Goal: Information Seeking & Learning: Learn about a topic

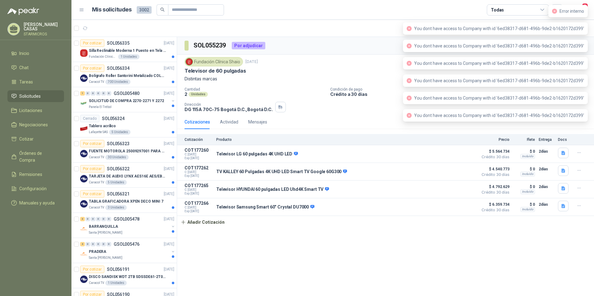
click at [304, 16] on header "Mis solicitudes 3002 Todas 1" at bounding box center [332, 10] width 522 height 20
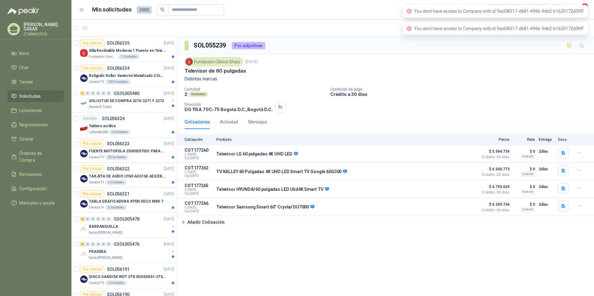
click at [386, 286] on div "SOL055239 Por adjudicar Fundación Clínica Shaio [DATE] Televisor de 60 pulgadas…" at bounding box center [385, 168] width 417 height 262
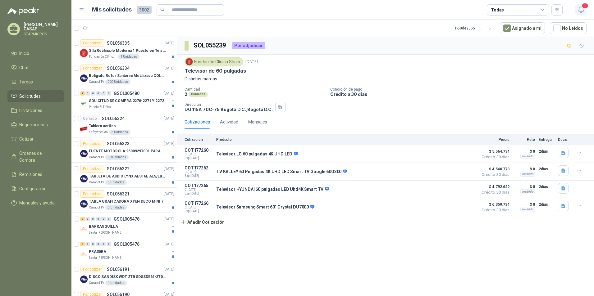
click at [582, 10] on icon "button" at bounding box center [581, 10] width 8 height 8
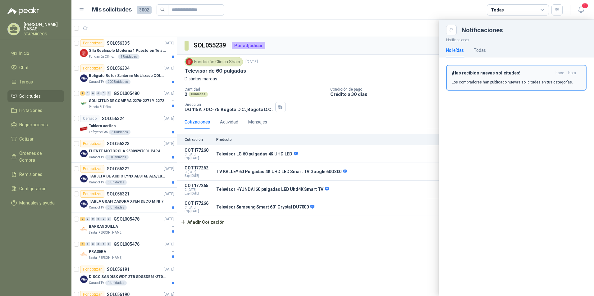
click at [499, 77] on div "¡Has recibido nuevas solicitudes! hace 1 hora Los compradores han publicado nue…" at bounding box center [516, 78] width 129 height 15
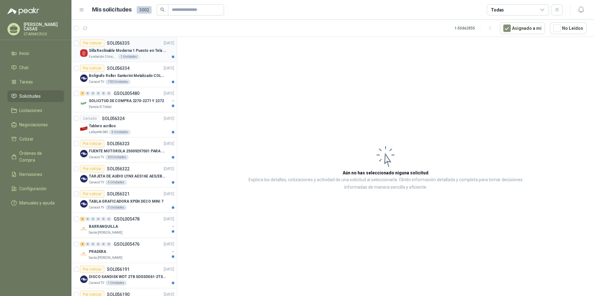
click at [150, 52] on p "Silla Reclinable Moderna 1 Puesto en Tela Mecánica Praxis Elite Living" at bounding box center [127, 51] width 77 height 6
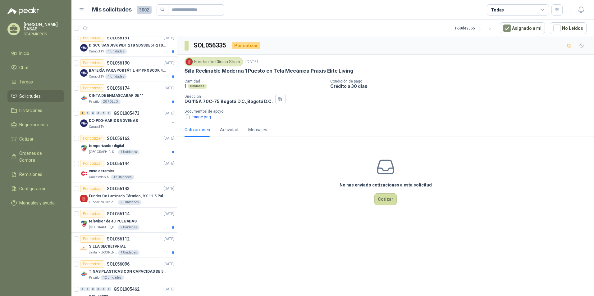
scroll to position [217, 0]
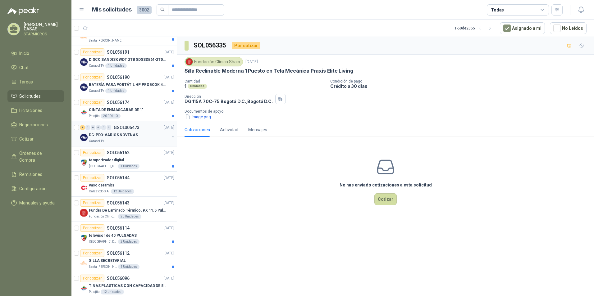
click at [145, 139] on div "Caracol TV" at bounding box center [129, 141] width 80 height 5
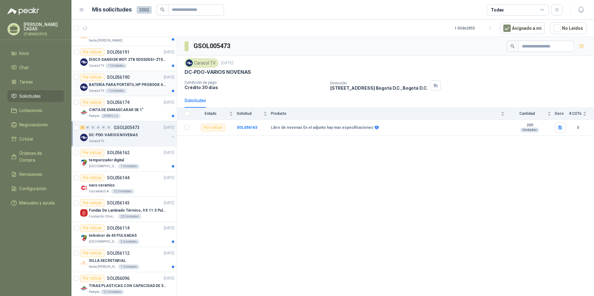
click at [126, 86] on p "BATERÍA PARA PORTÁTIL HP PROBOOK 430 G8" at bounding box center [127, 85] width 77 height 6
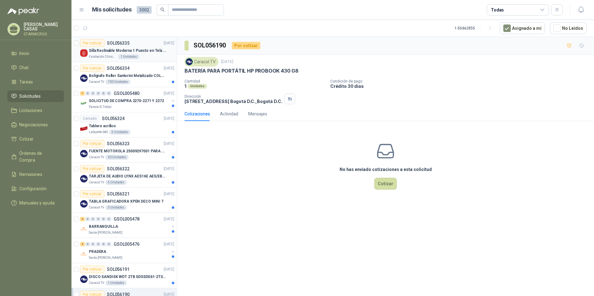
click at [103, 48] on p "Silla Reclinable Moderna 1 Puesto en Tela Mecánica Praxis Elite Living" at bounding box center [127, 51] width 77 height 6
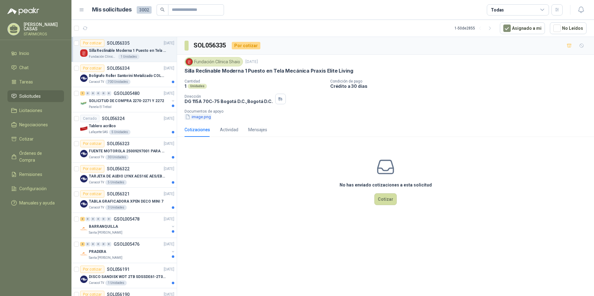
click at [200, 117] on button "image.png" at bounding box center [198, 117] width 27 height 7
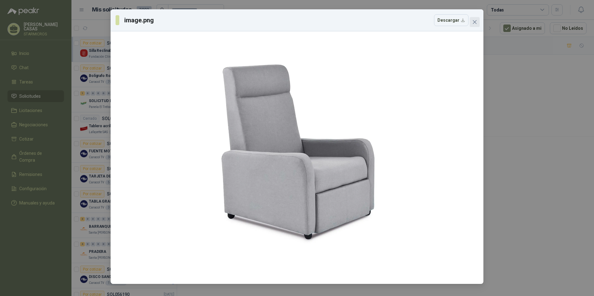
click at [476, 25] on button "Close" at bounding box center [475, 22] width 10 height 10
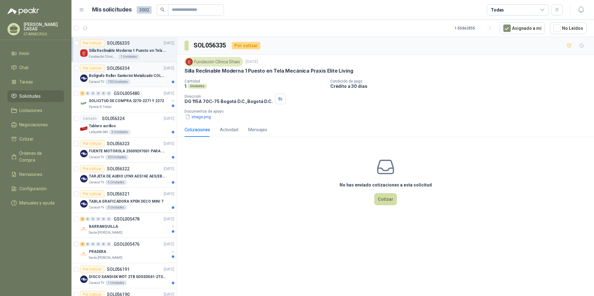
click at [136, 75] on p "Bolígrafo Roller Santorini Metalizado COLOR MORADO 1logo" at bounding box center [127, 76] width 77 height 6
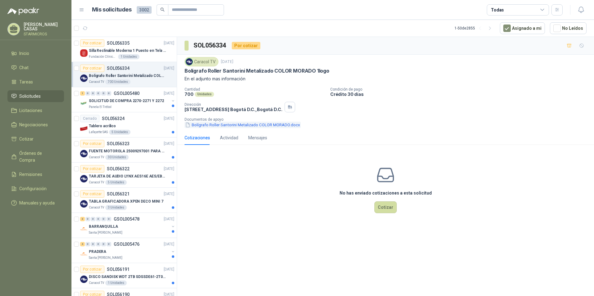
click at [258, 125] on button "Bolígrafo Roller Santorini Metalizado COLOR MORADO.docx" at bounding box center [243, 125] width 116 height 7
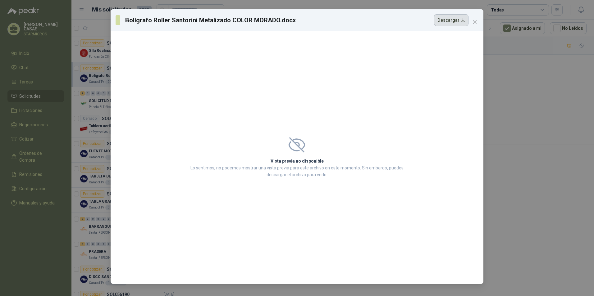
click at [461, 22] on button "Descargar" at bounding box center [451, 20] width 34 height 12
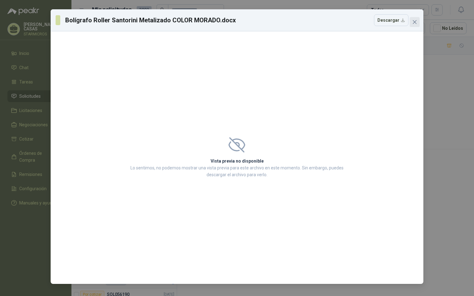
click at [413, 24] on icon "close" at bounding box center [415, 22] width 4 height 4
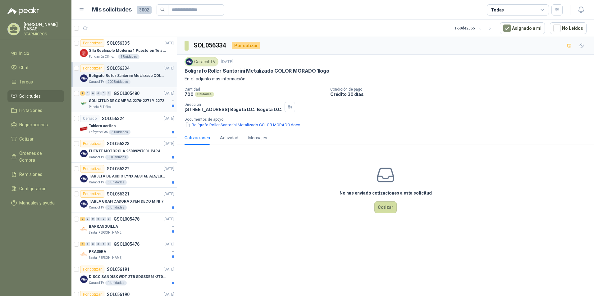
click at [127, 111] on div "1 0 0 0 0 0 GSOL005480 [DATE] SOLICITUD DE COMPRA 2270-2271 Y 2272 Panela El Tr…" at bounding box center [123, 99] width 105 height 25
click at [134, 128] on div "Tablero acrílico" at bounding box center [131, 125] width 85 height 7
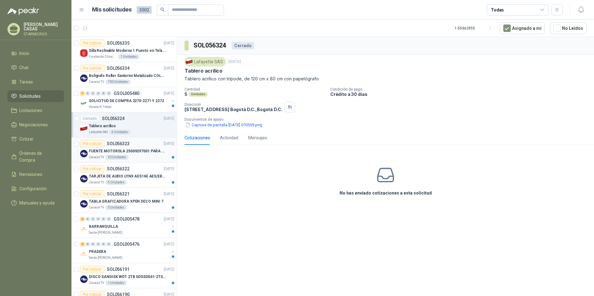
click at [140, 151] on p "FUENTE MOTOROLA 25009297001 PARA EP450" at bounding box center [127, 151] width 77 height 6
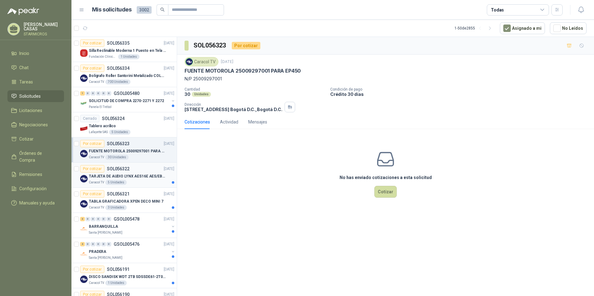
click at [114, 185] on article "Por cotizar SOL056322 [DATE] TARJETA DE AUDIO LYNX AES16E AES/EBU PCI Caracol T…" at bounding box center [123, 175] width 105 height 25
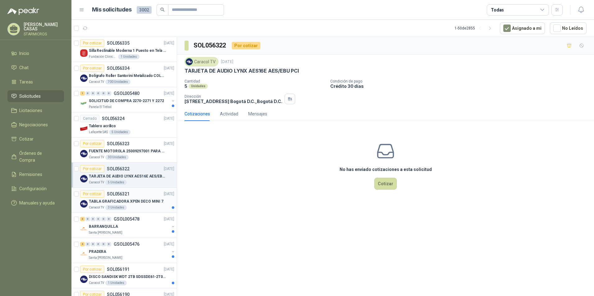
click at [138, 199] on p "TABLA GRAFICADORA XPEN DECO MINI 7" at bounding box center [126, 202] width 75 height 6
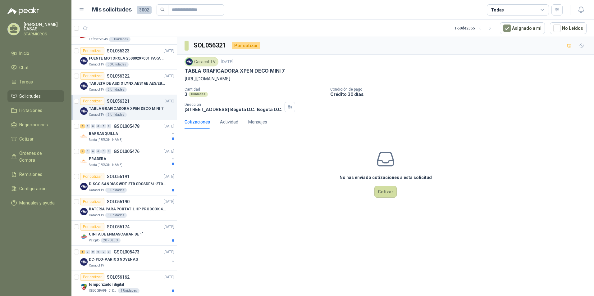
scroll to position [93, 0]
click at [152, 194] on article "Por cotizar SOL056191 [DATE] DISCO SANDISK WDT 2TB SDSSDE61-2T00-G25 BATERÍA PA…" at bounding box center [123, 182] width 105 height 25
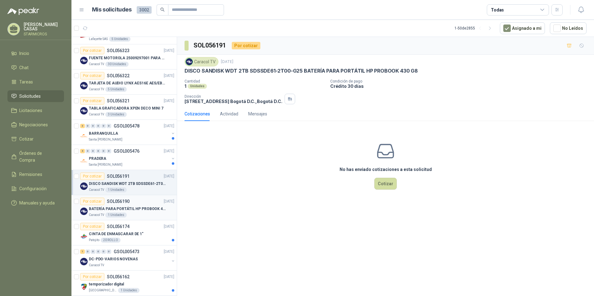
click at [131, 217] on div "Caracol TV 1 Unidades" at bounding box center [131, 215] width 85 height 5
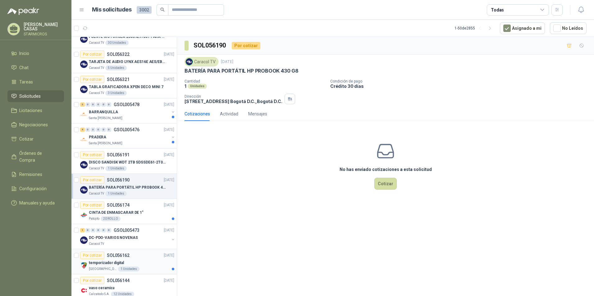
scroll to position [124, 0]
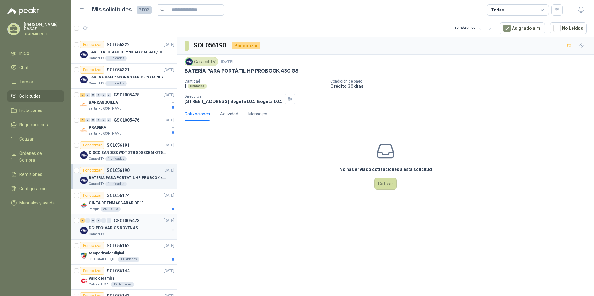
click at [141, 234] on div "Caracol TV" at bounding box center [129, 234] width 80 height 5
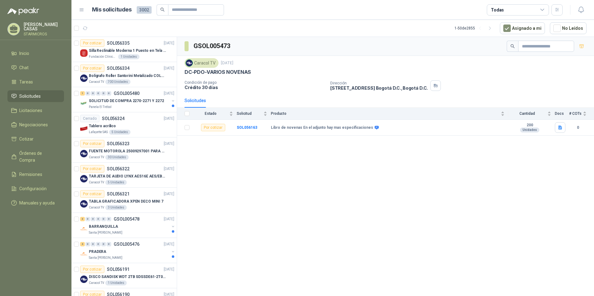
click at [444, 191] on div "GSOL005473 Caracol TV [DATE]-PDO-VARIOS NOVENAS Condición de pago Crédito 30 dí…" at bounding box center [385, 168] width 417 height 262
